Goal: Information Seeking & Learning: Learn about a topic

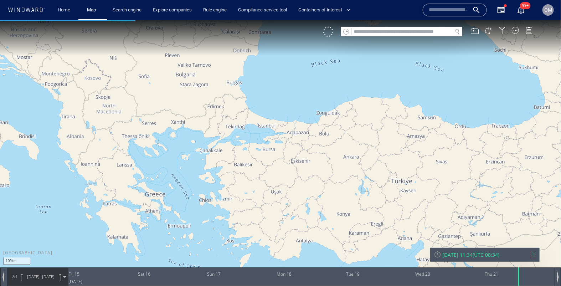
click at [427, 29] on input "text" at bounding box center [401, 32] width 101 height 10
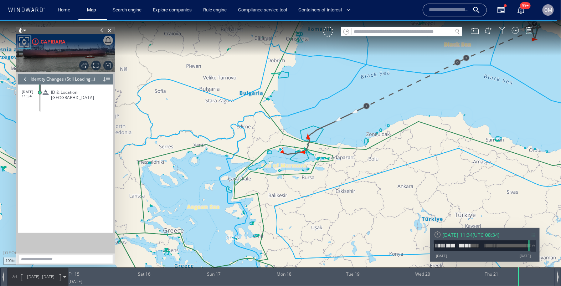
click at [409, 28] on input "text" at bounding box center [401, 32] width 101 height 10
click at [404, 32] on input "text" at bounding box center [401, 32] width 101 height 10
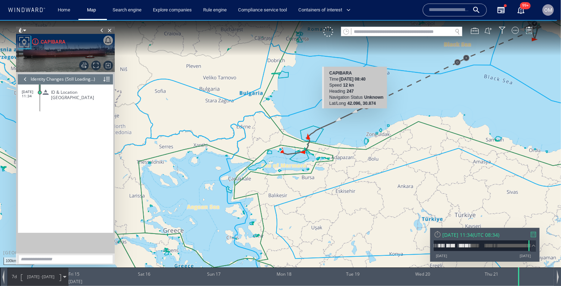
click at [355, 111] on canvas "Map" at bounding box center [280, 149] width 561 height 259
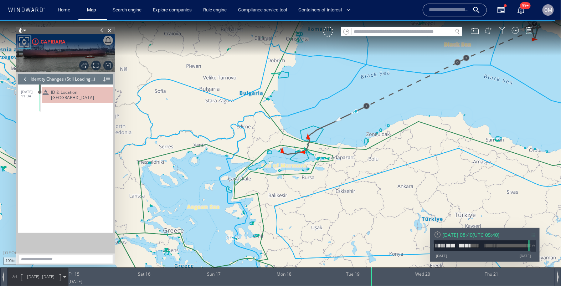
click at [486, 32] on button at bounding box center [488, 30] width 8 height 8
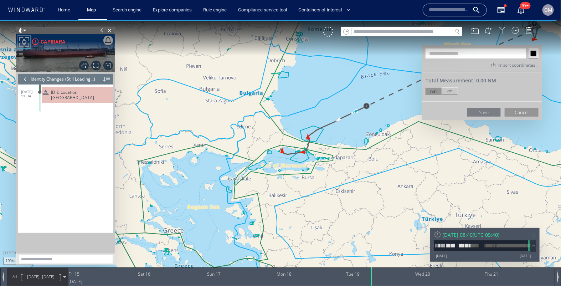
click at [503, 28] on div at bounding box center [501, 29] width 7 height 7
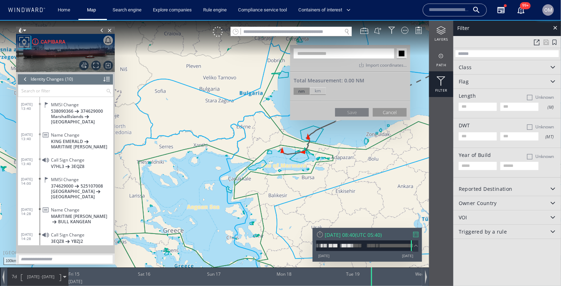
scroll to position [76, 0]
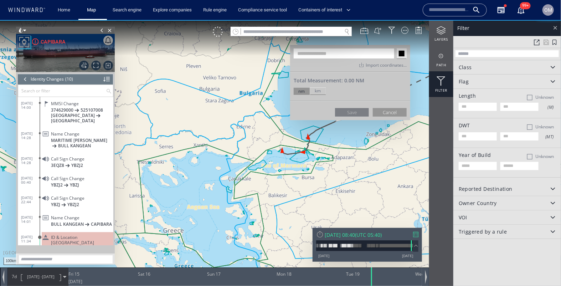
click at [554, 28] on div at bounding box center [555, 27] width 8 height 8
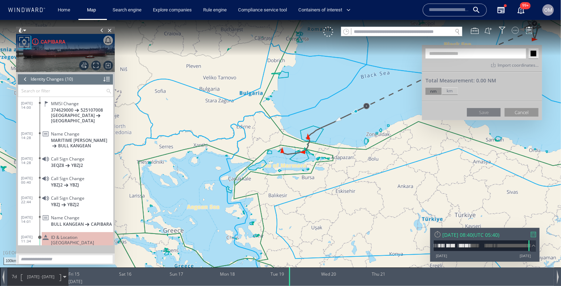
click at [518, 29] on div at bounding box center [514, 29] width 7 height 7
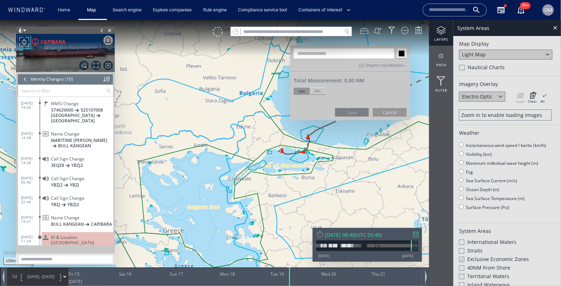
click at [364, 31] on div at bounding box center [364, 30] width 8 height 8
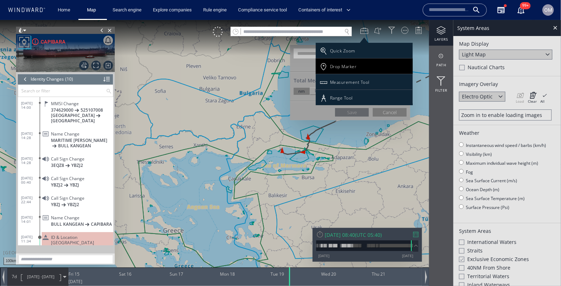
click at [347, 68] on div "Drop Marker" at bounding box center [343, 66] width 27 height 6
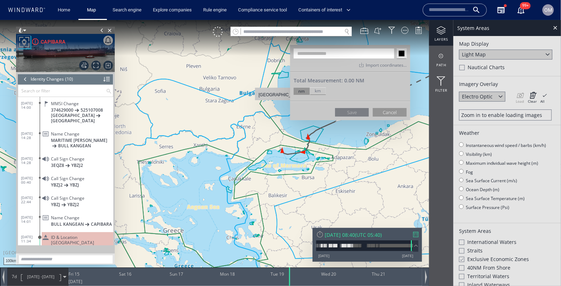
click at [280, 103] on canvas "Map" at bounding box center [280, 149] width 561 height 259
click at [383, 110] on button "Cancel" at bounding box center [390, 112] width 34 height 9
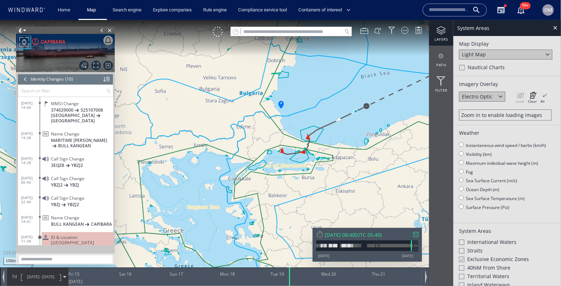
click at [282, 103] on canvas "Map" at bounding box center [280, 149] width 561 height 259
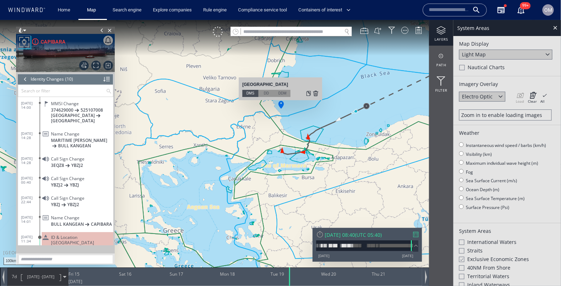
drag, startPoint x: 242, startPoint y: 84, endPoint x: 295, endPoint y: 84, distance: 53.1
click at [295, 84] on div "42°19'56"N, 27°59'45"E" at bounding box center [280, 84] width 76 height 9
copy div "42°19'56"N, 27°59'45"E"
click at [268, 93] on div "DD" at bounding box center [266, 92] width 16 height 7
click at [281, 93] on div "DDM" at bounding box center [282, 92] width 16 height 7
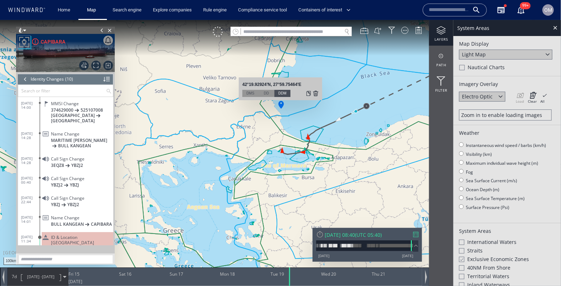
click at [258, 95] on div "DMS" at bounding box center [250, 92] width 16 height 7
click at [267, 93] on div "DD" at bounding box center [266, 92] width 16 height 7
drag, startPoint x: 266, startPoint y: 82, endPoint x: 244, endPoint y: 82, distance: 22.1
click at [244, 82] on div "42.33, 28" at bounding box center [280, 84] width 76 height 9
click at [249, 93] on div "DMS" at bounding box center [250, 92] width 16 height 7
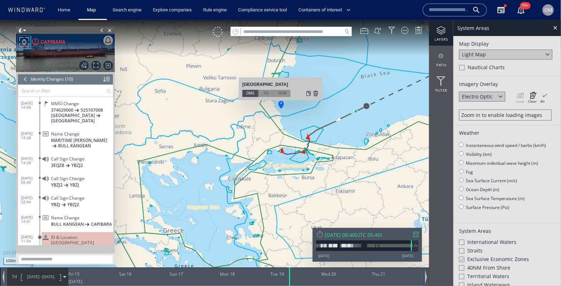
click at [268, 93] on div "DD" at bounding box center [266, 92] width 16 height 7
click at [280, 93] on div "DDM" at bounding box center [282, 92] width 16 height 7
click at [267, 92] on div "DD" at bounding box center [266, 92] width 16 height 7
drag, startPoint x: 267, startPoint y: 85, endPoint x: 240, endPoint y: 85, distance: 27.1
click at [240, 85] on div "42.33, 28 42°19.92924'N, 27°59.75464'E 42°19'56"N, 27°59'45"E DMS DD DDM" at bounding box center [280, 88] width 83 height 23
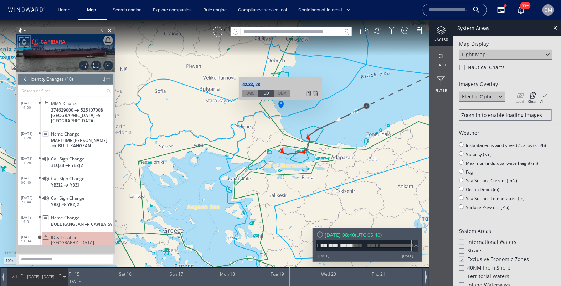
copy div "42.33, 28"
click at [287, 32] on input "text" at bounding box center [291, 32] width 101 height 10
drag, startPoint x: 266, startPoint y: 84, endPoint x: 240, endPoint y: 84, distance: 25.3
click at [240, 84] on div "42.33, 28 42°19.92924'N, 27°59.75464'E 42°19'56"N, 27°59'45"E DMS DD DDM" at bounding box center [280, 88] width 83 height 23
copy div "42.33, 28"
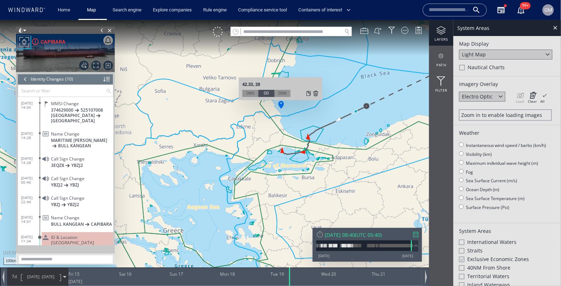
click at [316, 95] on div at bounding box center [316, 92] width 6 height 7
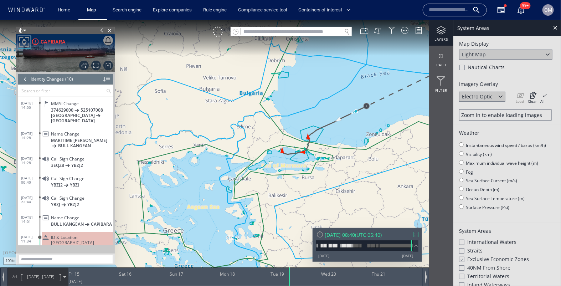
click at [303, 35] on input "text" at bounding box center [291, 32] width 101 height 10
paste input "*********"
type input "*********"
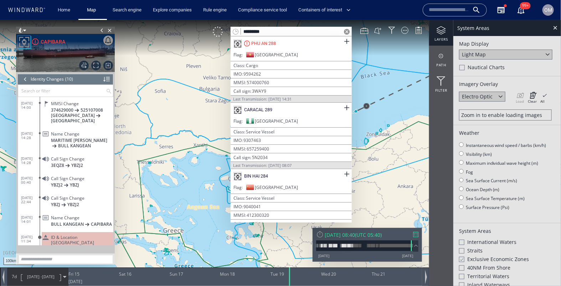
click at [348, 31] on span at bounding box center [347, 31] width 6 height 6
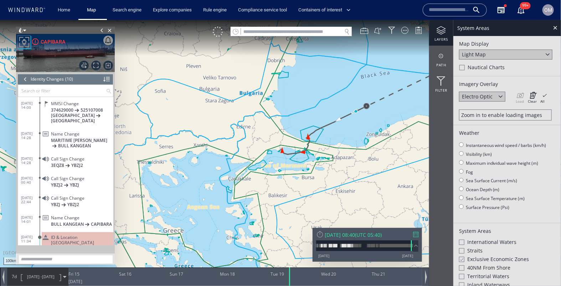
click at [314, 104] on canvas "Map" at bounding box center [280, 149] width 561 height 259
click at [367, 33] on div at bounding box center [364, 30] width 8 height 8
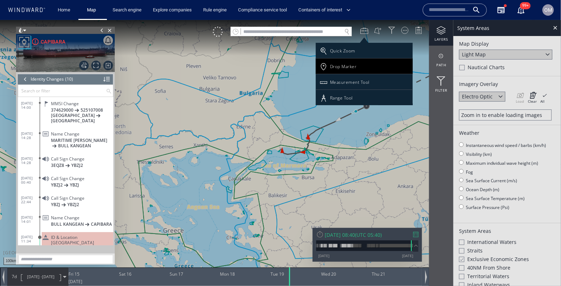
click at [352, 67] on div "Drop Marker" at bounding box center [343, 66] width 27 height 6
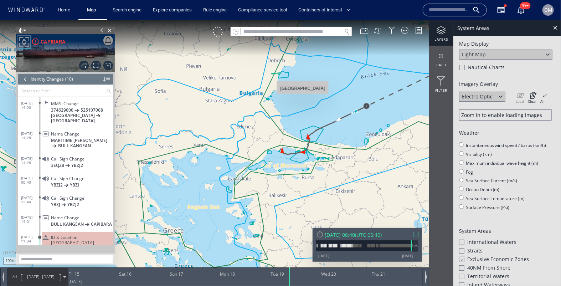
click at [302, 97] on canvas "Map" at bounding box center [280, 149] width 561 height 259
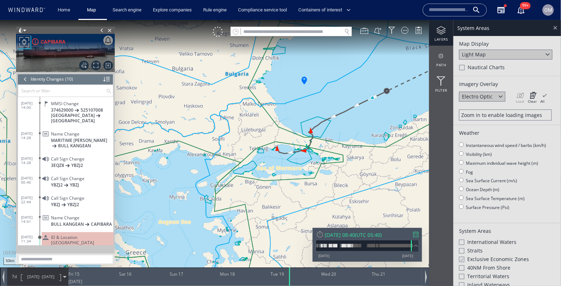
click at [555, 30] on div at bounding box center [555, 27] width 8 height 8
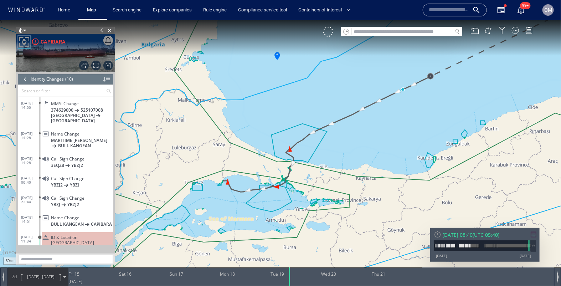
click at [67, 137] on span "MARITIME AMANDA" at bounding box center [79, 139] width 56 height 5
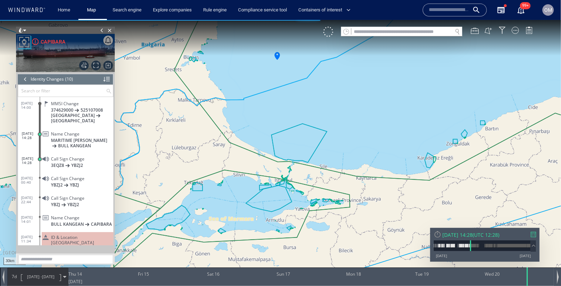
click at [23, 76] on div at bounding box center [25, 78] width 8 height 11
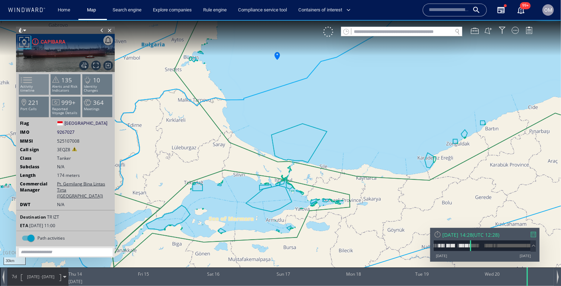
click at [36, 88] on li "Activity timeline" at bounding box center [34, 83] width 30 height 21
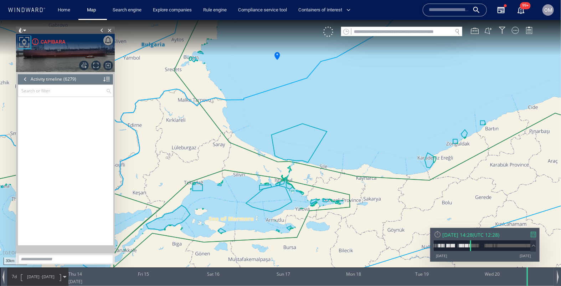
scroll to position [27032, 0]
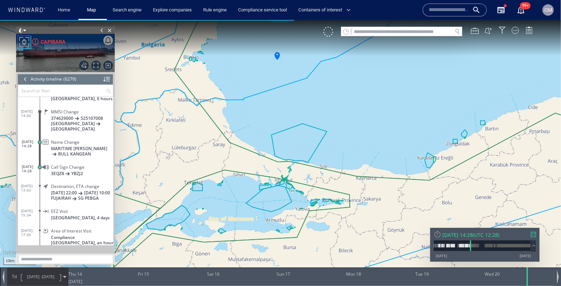
click at [52, 143] on span "Name Change" at bounding box center [65, 141] width 28 height 5
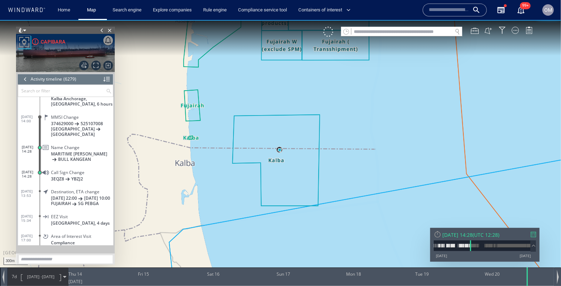
click at [70, 209] on dd "EEZ Visit Oman, 4 days" at bounding box center [77, 219] width 74 height 20
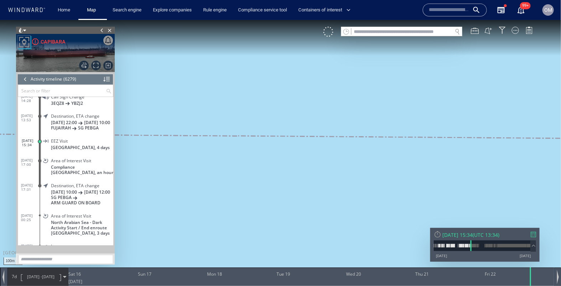
scroll to position [27110, 0]
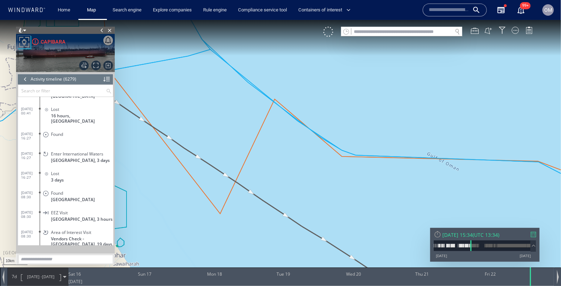
scroll to position [27390, 0]
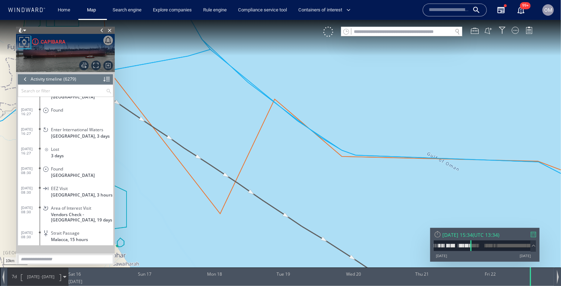
click at [36, 87] on input "text" at bounding box center [62, 90] width 88 height 12
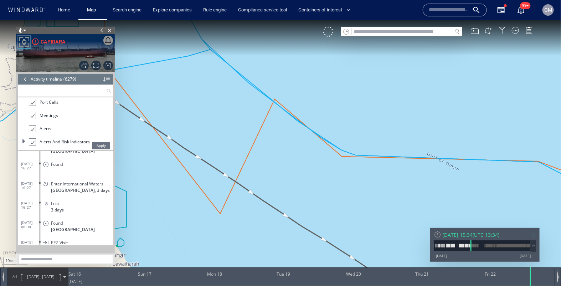
scroll to position [14, 0]
click at [21, 74] on header "Activity timeline (6279) (Still Loading...)" at bounding box center [65, 78] width 95 height 11
click at [24, 77] on div at bounding box center [25, 78] width 8 height 11
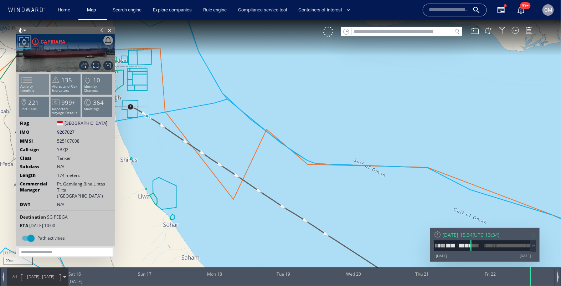
click at [27, 85] on span at bounding box center [22, 79] width 11 height 10
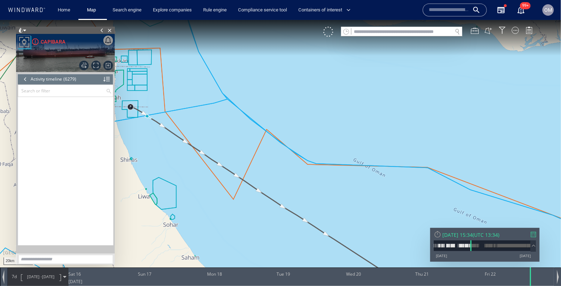
scroll to position [27091, 0]
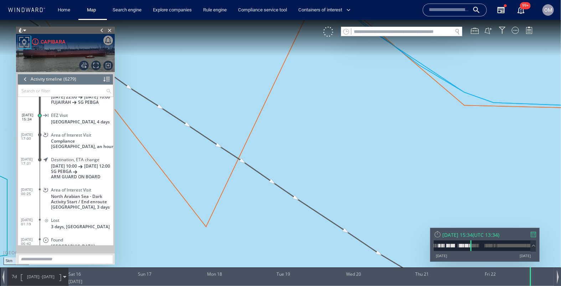
drag, startPoint x: 212, startPoint y: 174, endPoint x: 258, endPoint y: 183, distance: 46.9
click at [258, 183] on canvas "Map" at bounding box center [280, 149] width 561 height 259
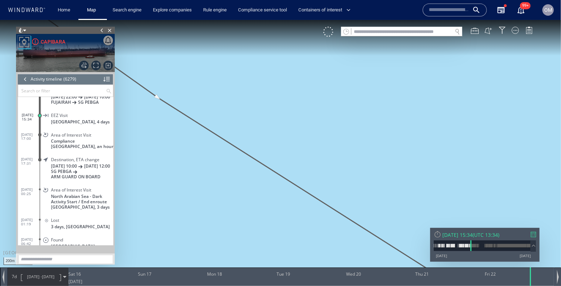
drag, startPoint x: 162, startPoint y: 106, endPoint x: 249, endPoint y: 127, distance: 89.0
click at [249, 127] on canvas "Map" at bounding box center [280, 149] width 561 height 259
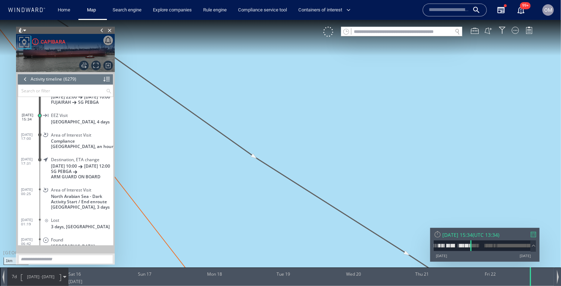
drag, startPoint x: 211, startPoint y: 110, endPoint x: 277, endPoint y: 131, distance: 69.6
click at [277, 131] on canvas "Map" at bounding box center [280, 149] width 561 height 259
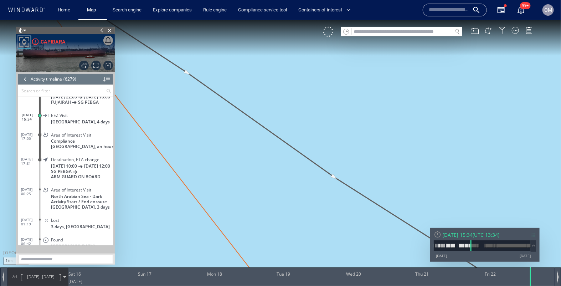
click at [187, 72] on canvas "Map" at bounding box center [280, 149] width 561 height 259
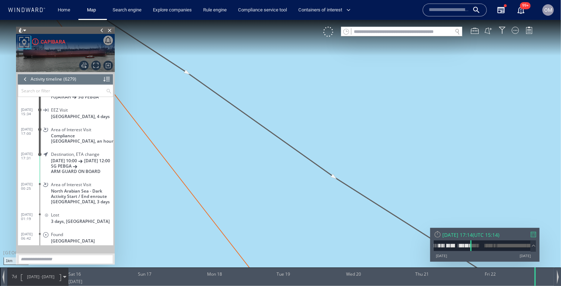
scroll to position [27130, 0]
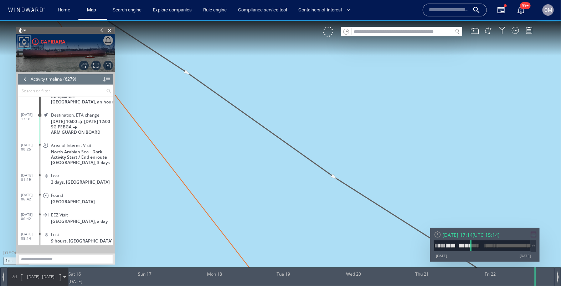
drag, startPoint x: 190, startPoint y: 95, endPoint x: 190, endPoint y: 129, distance: 33.1
click at [190, 129] on canvas "Map" at bounding box center [280, 149] width 561 height 259
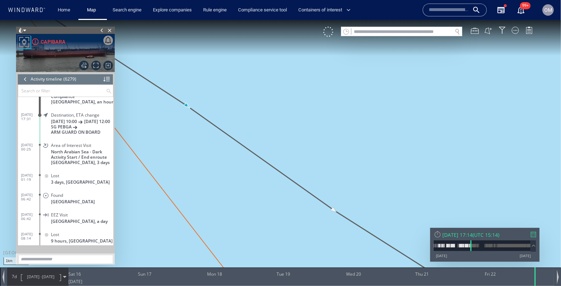
click at [188, 110] on canvas "Map" at bounding box center [280, 149] width 561 height 259
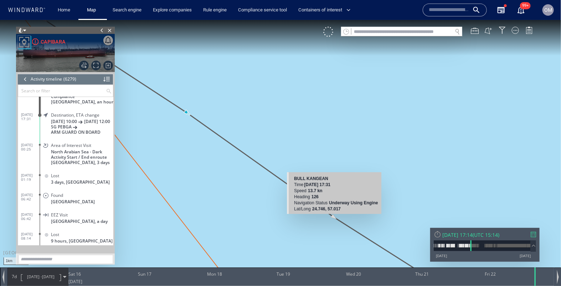
click at [332, 214] on canvas "Map" at bounding box center [280, 149] width 561 height 259
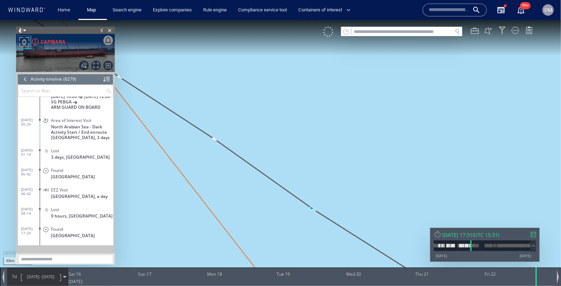
drag, startPoint x: 355, startPoint y: 146, endPoint x: 279, endPoint y: 146, distance: 76.6
click at [279, 146] on canvas "Map" at bounding box center [280, 149] width 561 height 259
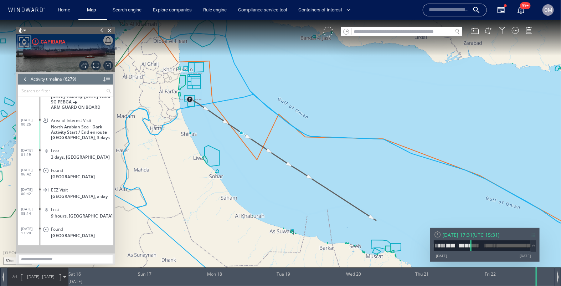
click at [324, 31] on div at bounding box center [328, 31] width 10 height 10
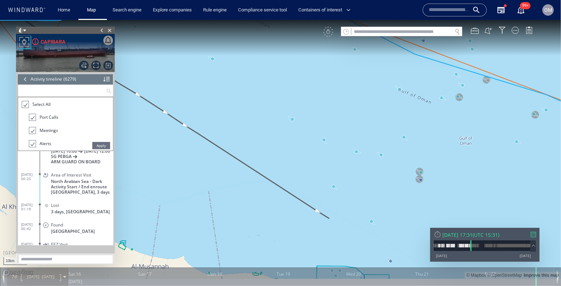
click at [29, 84] on input "text" at bounding box center [62, 90] width 88 height 12
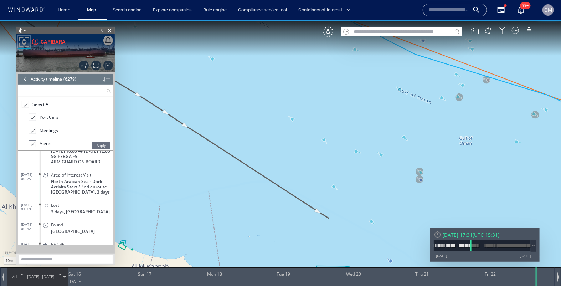
click at [26, 105] on div at bounding box center [24, 104] width 7 height 8
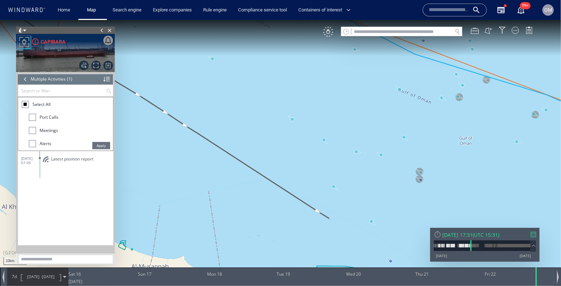
click at [32, 134] on li "Meetings" at bounding box center [71, 131] width 84 height 13
click at [32, 125] on li "Port Calls" at bounding box center [71, 119] width 84 height 13
click at [32, 128] on div at bounding box center [32, 129] width 7 height 7
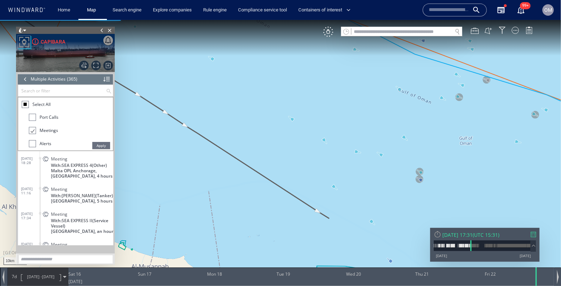
click at [97, 147] on span "Apply" at bounding box center [101, 144] width 18 height 7
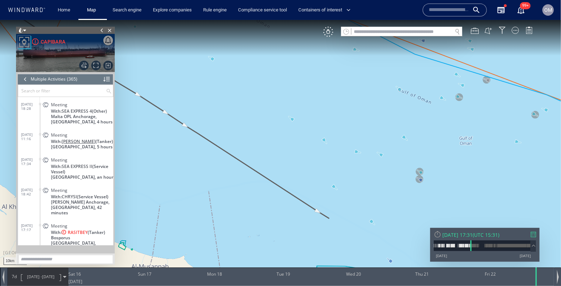
click at [74, 142] on span "[PERSON_NAME]" at bounding box center [79, 140] width 34 height 5
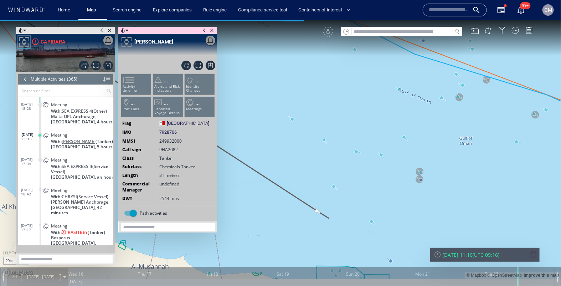
scroll to position [20, 0]
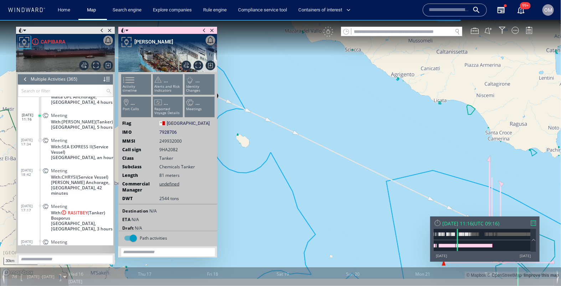
click at [89, 125] on p "Malta, 5 hours" at bounding box center [82, 126] width 62 height 5
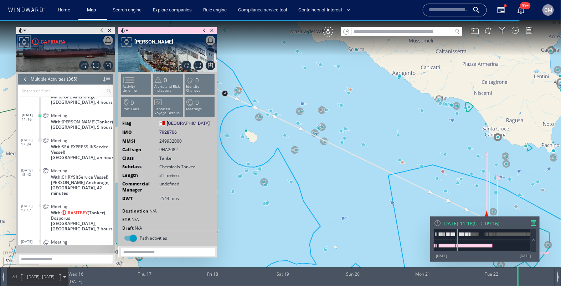
drag, startPoint x: 444, startPoint y: 124, endPoint x: 361, endPoint y: 108, distance: 84.6
click at [361, 108] on canvas "Map" at bounding box center [280, 149] width 561 height 259
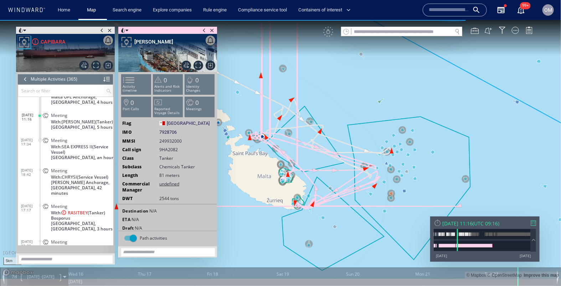
drag, startPoint x: 323, startPoint y: 165, endPoint x: 382, endPoint y: 170, distance: 59.0
click at [382, 170] on canvas "Map" at bounding box center [280, 149] width 561 height 259
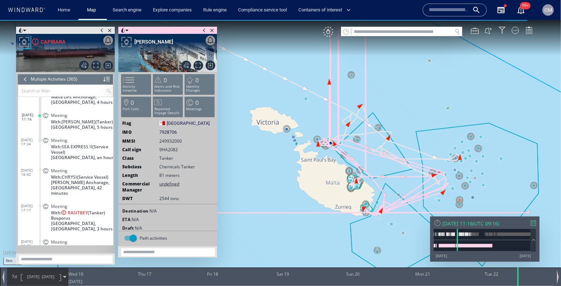
click at [10, 280] on div "7d 15/03/16 - 22/03/16" at bounding box center [37, 276] width 61 height 18
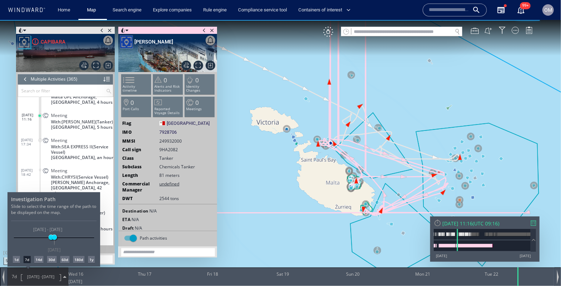
click at [18, 255] on div "1d" at bounding box center [16, 258] width 7 height 7
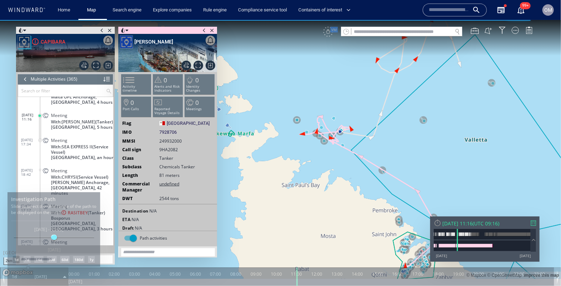
click at [330, 35] on div "VM" at bounding box center [431, 31] width 216 height 10
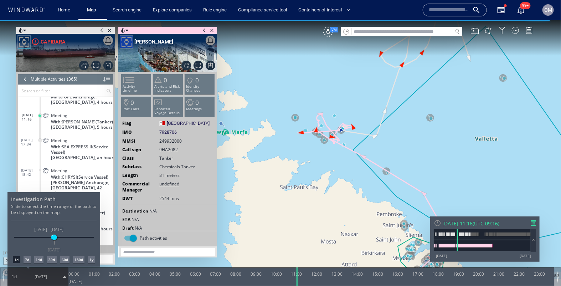
click at [327, 33] on div at bounding box center [280, 153] width 561 height 266
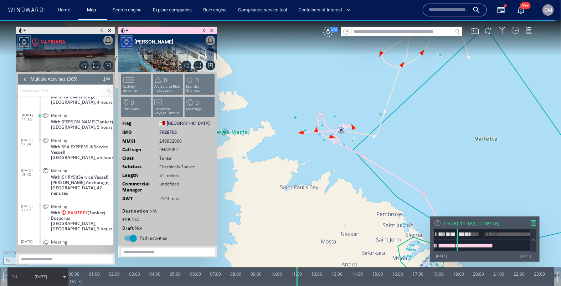
click at [328, 39] on canvas "Map" at bounding box center [280, 149] width 561 height 259
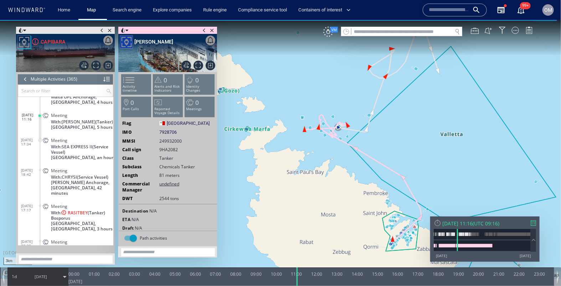
click at [330, 40] on canvas "Map" at bounding box center [280, 149] width 561 height 259
click at [329, 33] on div "VM" at bounding box center [328, 31] width 10 height 10
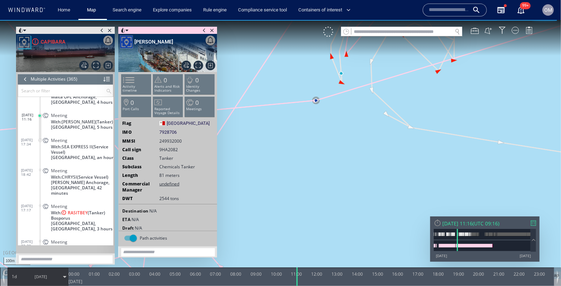
drag, startPoint x: 349, startPoint y: 147, endPoint x: 340, endPoint y: 211, distance: 65.1
click at [340, 211] on canvas "Map" at bounding box center [280, 149] width 561 height 259
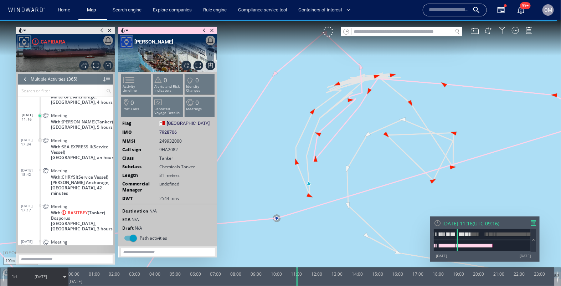
drag, startPoint x: 353, startPoint y: 108, endPoint x: 348, endPoint y: 142, distance: 34.6
click at [348, 142] on canvas "Map" at bounding box center [280, 149] width 561 height 259
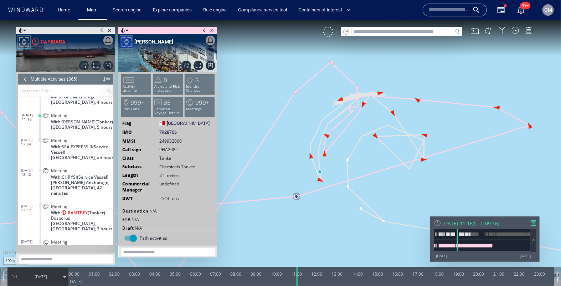
drag, startPoint x: 354, startPoint y: 156, endPoint x: 353, endPoint y: 175, distance: 18.9
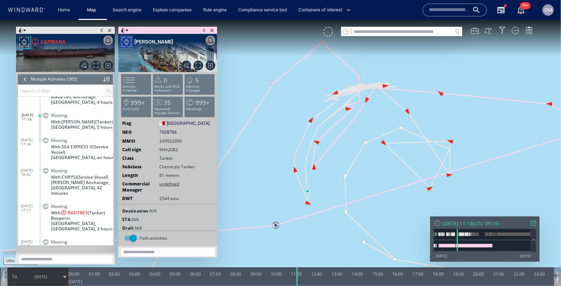
drag, startPoint x: 353, startPoint y: 175, endPoint x: 353, endPoint y: 196, distance: 21.0
click at [353, 196] on canvas "Map" at bounding box center [280, 149] width 561 height 259
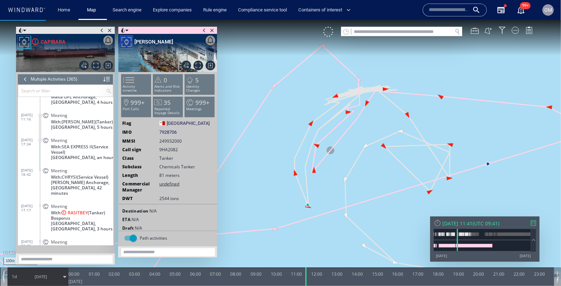
scroll to position [39, 0]
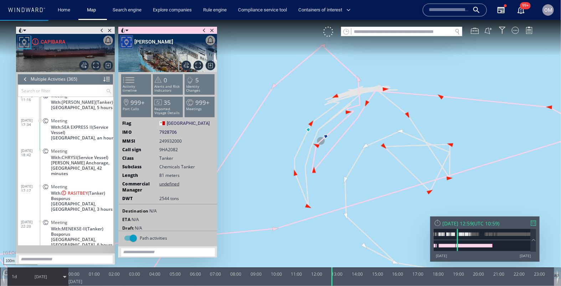
drag, startPoint x: 297, startPoint y: 278, endPoint x: 333, endPoint y: 256, distance: 41.6
click at [333, 20] on div "100m © Mapbox © OpenStreetMap Improve this map 0 0 23:00 Tuesday 22 March 2016 …" at bounding box center [280, 20] width 561 height 0
click at [22, 76] on div at bounding box center [25, 78] width 8 height 11
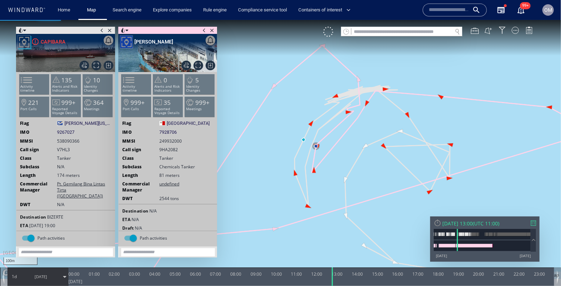
click at [60, 157] on span "Tanker" at bounding box center [64, 158] width 14 height 6
click at [138, 80] on li "Activity timeline" at bounding box center [136, 83] width 30 height 21
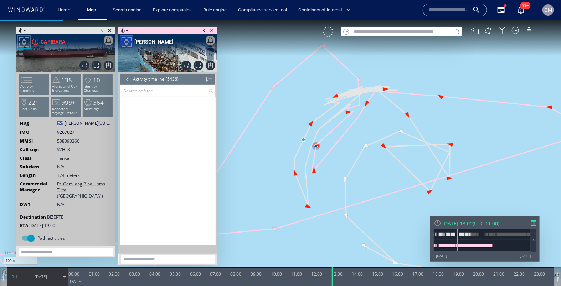
scroll to position [4133, 0]
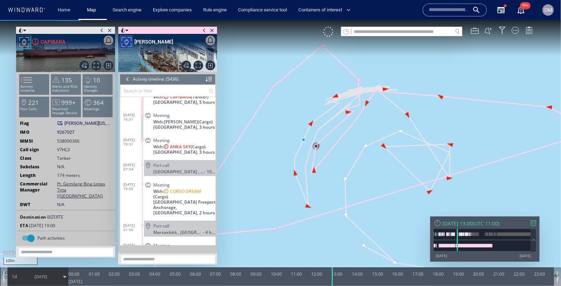
click at [127, 77] on div at bounding box center [128, 78] width 8 height 11
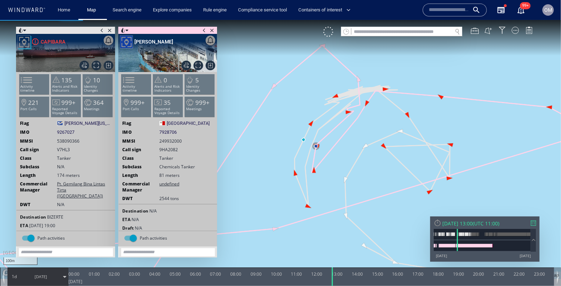
click at [167, 155] on span "Tanker" at bounding box center [166, 158] width 14 height 6
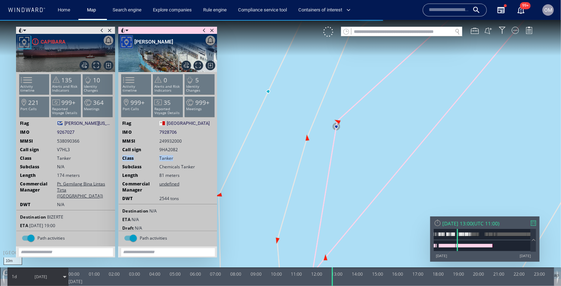
drag, startPoint x: 321, startPoint y: 142, endPoint x: 356, endPoint y: 143, distance: 35.6
click at [356, 143] on canvas "Map" at bounding box center [280, 149] width 561 height 259
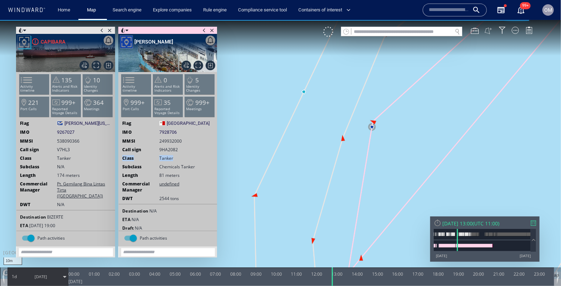
click at [487, 31] on button at bounding box center [488, 30] width 8 height 8
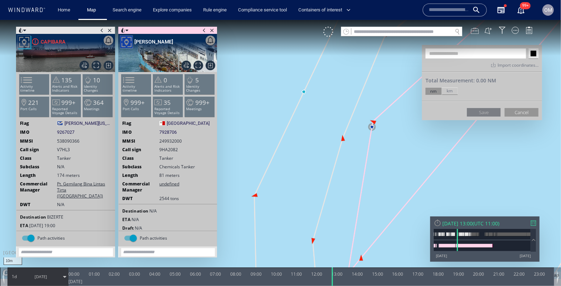
click at [477, 30] on div at bounding box center [474, 30] width 8 height 8
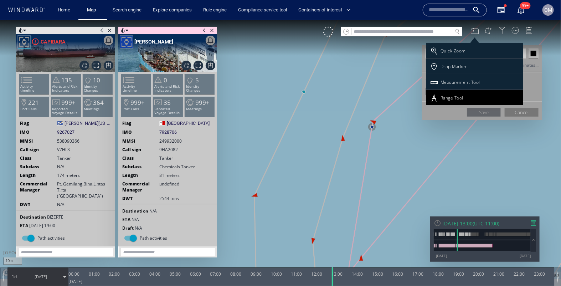
click at [453, 95] on div "Range Tool" at bounding box center [451, 97] width 23 height 6
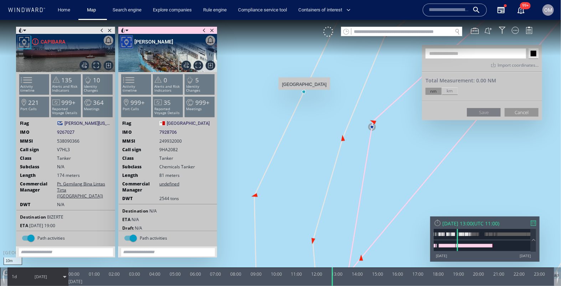
click at [304, 93] on canvas "Map" at bounding box center [280, 149] width 561 height 259
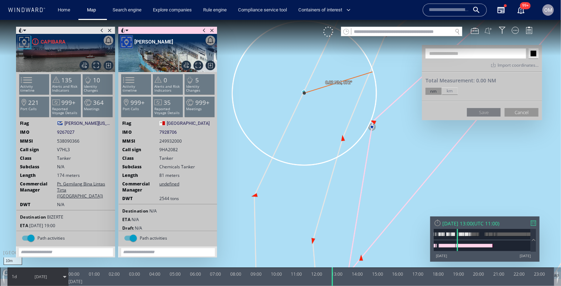
click at [492, 31] on button at bounding box center [488, 30] width 8 height 8
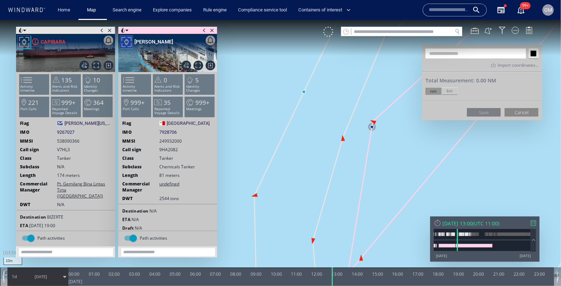
click at [516, 110] on button "Cancel" at bounding box center [521, 112] width 34 height 9
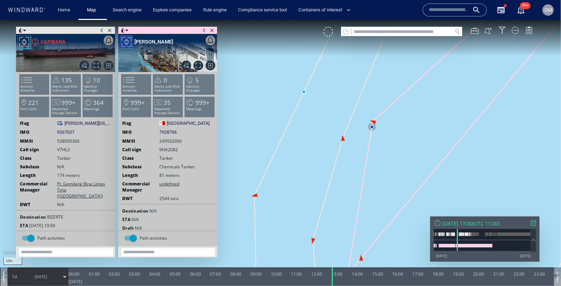
click at [493, 37] on canvas "Map" at bounding box center [280, 149] width 561 height 259
click at [488, 30] on button at bounding box center [488, 30] width 8 height 8
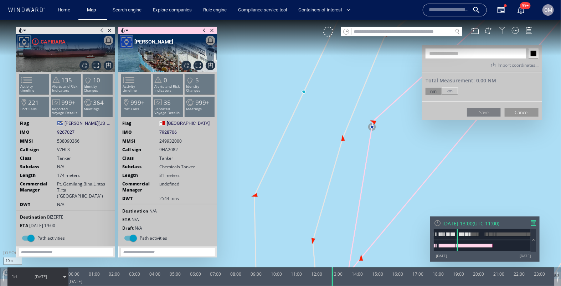
click at [504, 31] on div at bounding box center [501, 29] width 7 height 7
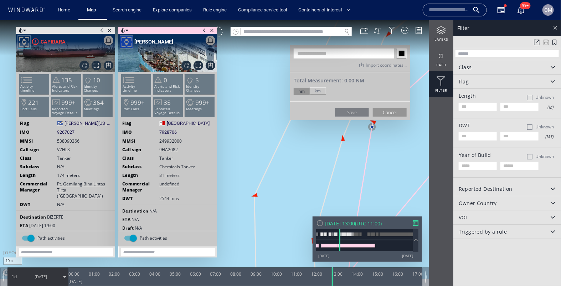
click at [558, 27] on div at bounding box center [555, 27] width 8 height 8
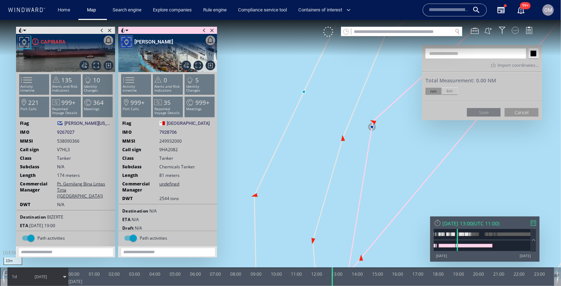
click at [514, 31] on div at bounding box center [514, 29] width 7 height 7
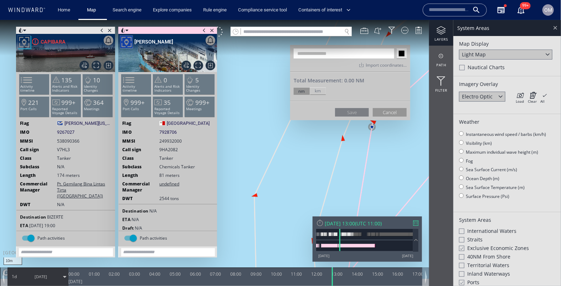
click at [554, 30] on div at bounding box center [555, 27] width 8 height 8
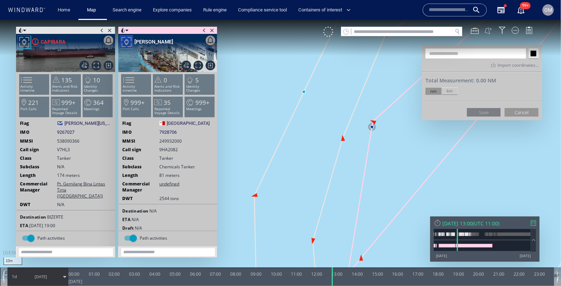
click at [485, 32] on button at bounding box center [488, 30] width 8 height 8
click at [475, 31] on div at bounding box center [474, 30] width 8 height 8
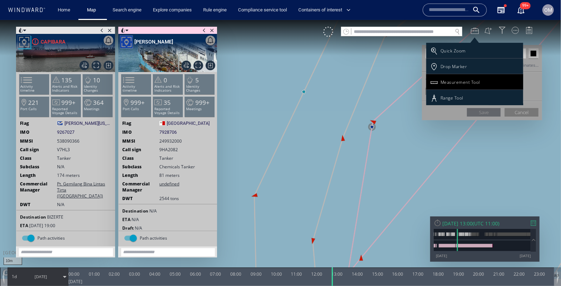
click at [458, 83] on div "Measurement Tool" at bounding box center [460, 82] width 40 height 6
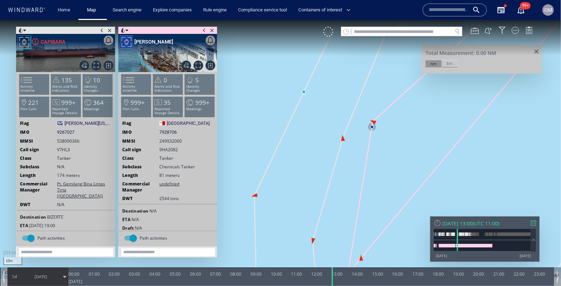
click at [305, 90] on canvas "Map" at bounding box center [280, 149] width 561 height 259
click at [304, 91] on canvas "Map" at bounding box center [280, 149] width 561 height 259
click at [537, 52] on span at bounding box center [536, 51] width 9 height 5
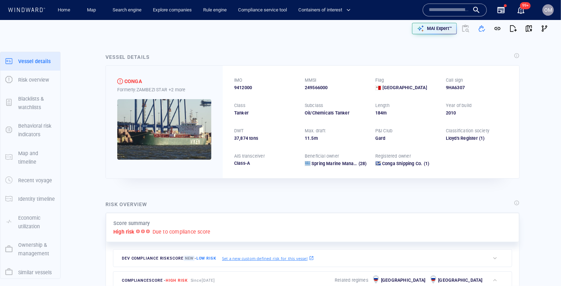
click at [460, 85] on div "9HA6307" at bounding box center [477, 87] width 62 height 6
click at [460, 87] on div "9HA6307" at bounding box center [477, 87] width 62 height 6
click at [533, 26] on button "button" at bounding box center [529, 29] width 16 height 16
